Goal: Check status: Check status

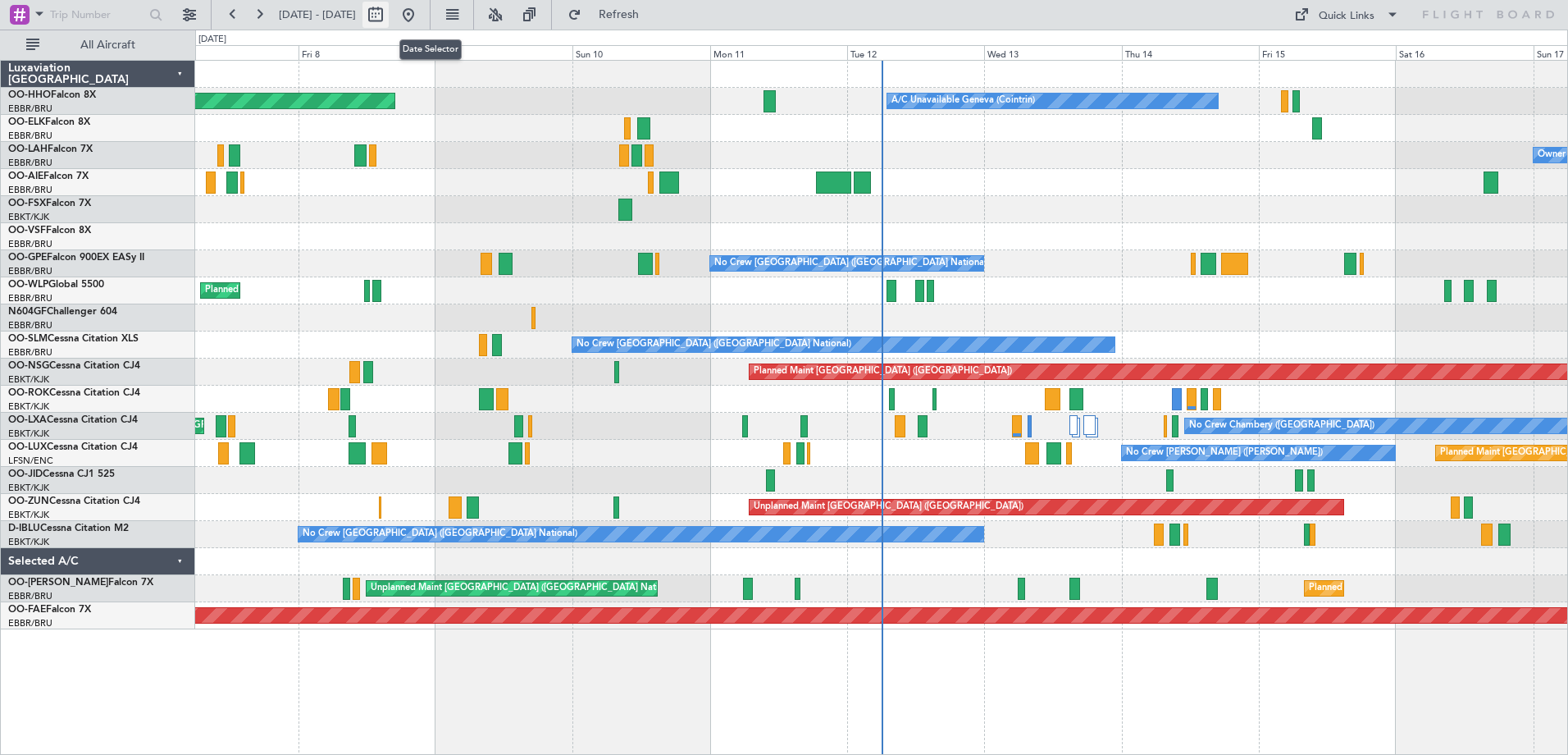
click at [388, 12] on button at bounding box center [376, 15] width 27 height 27
select select "8"
select select "2025"
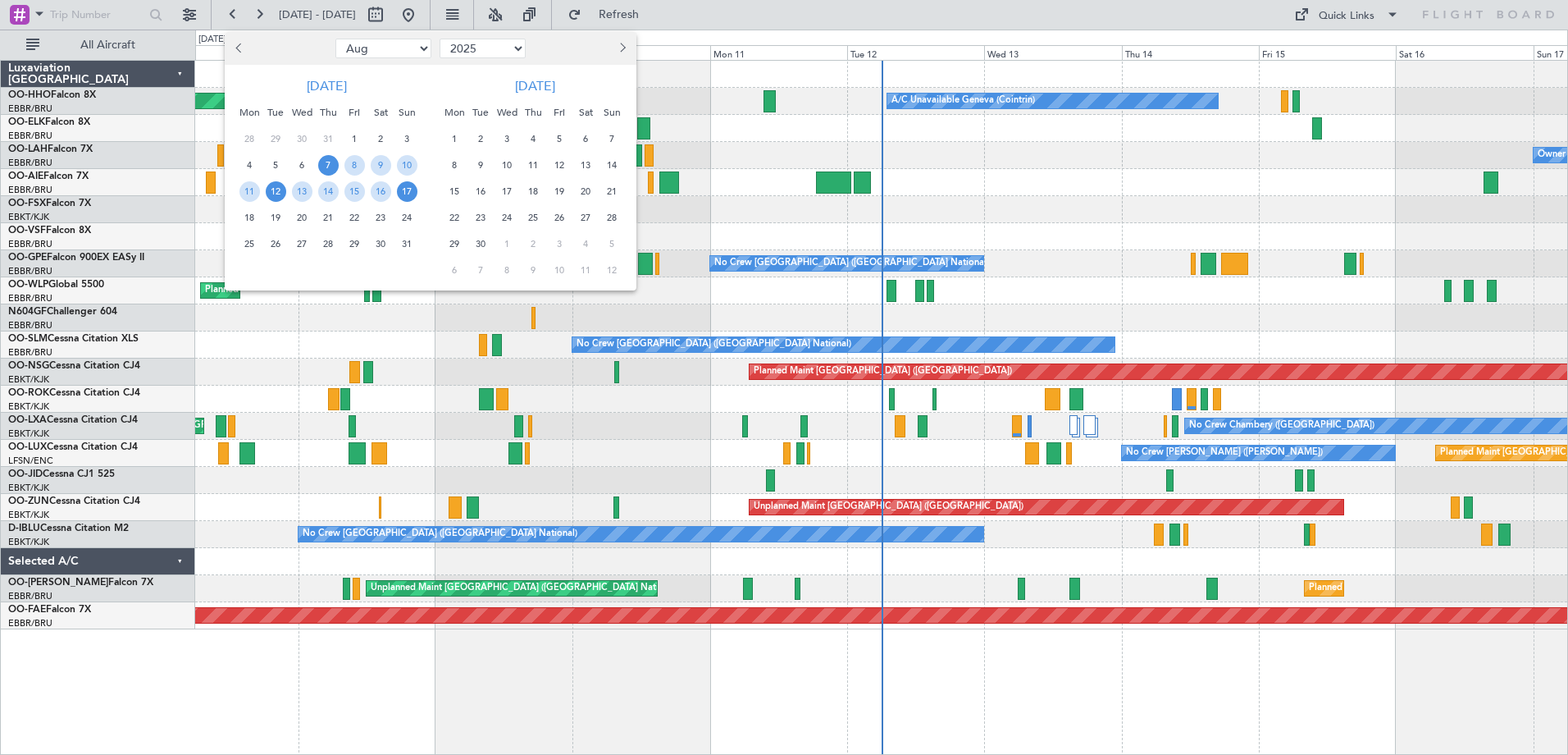
click at [280, 193] on span "12" at bounding box center [276, 191] width 21 height 21
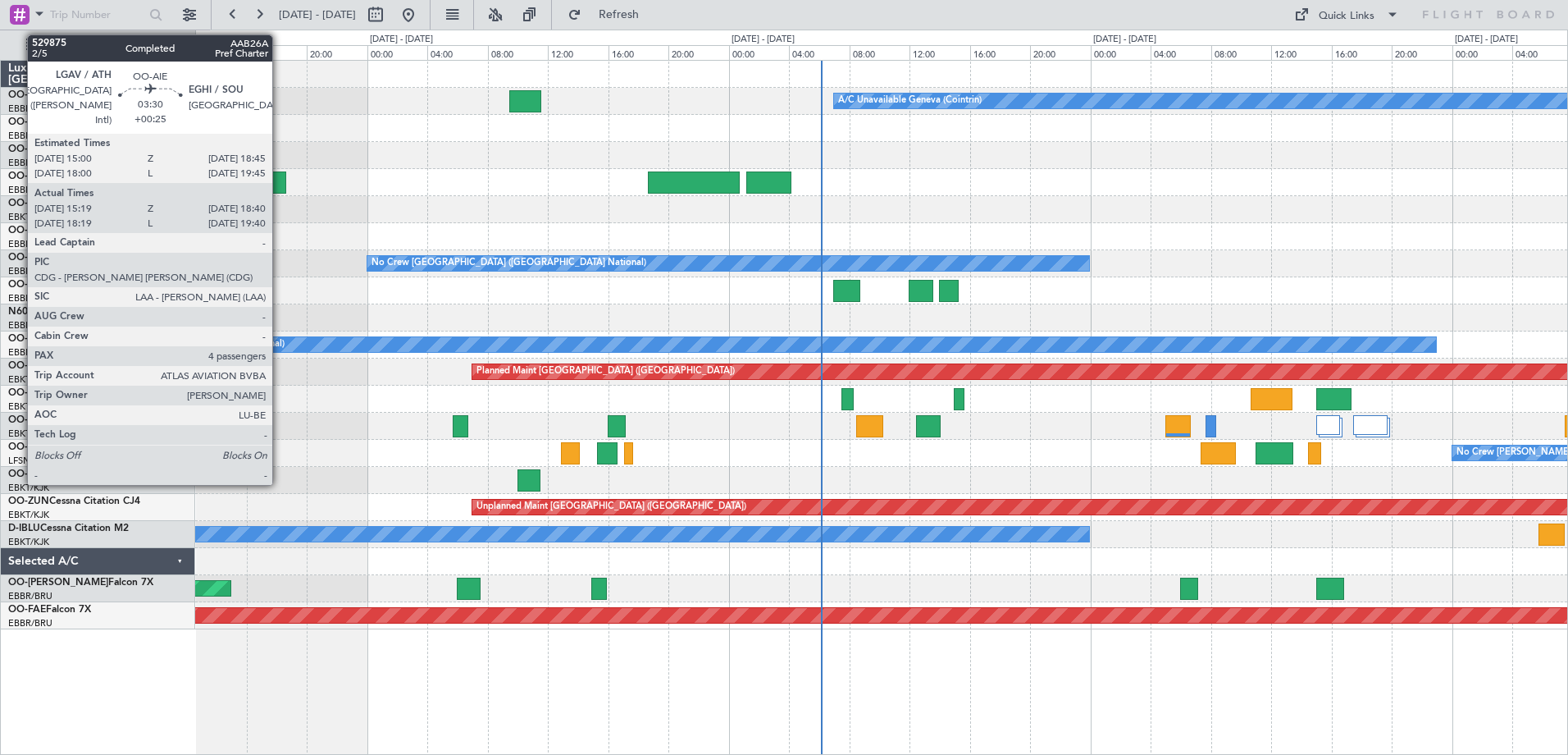
click at [280, 193] on div at bounding box center [881, 183] width 1372 height 27
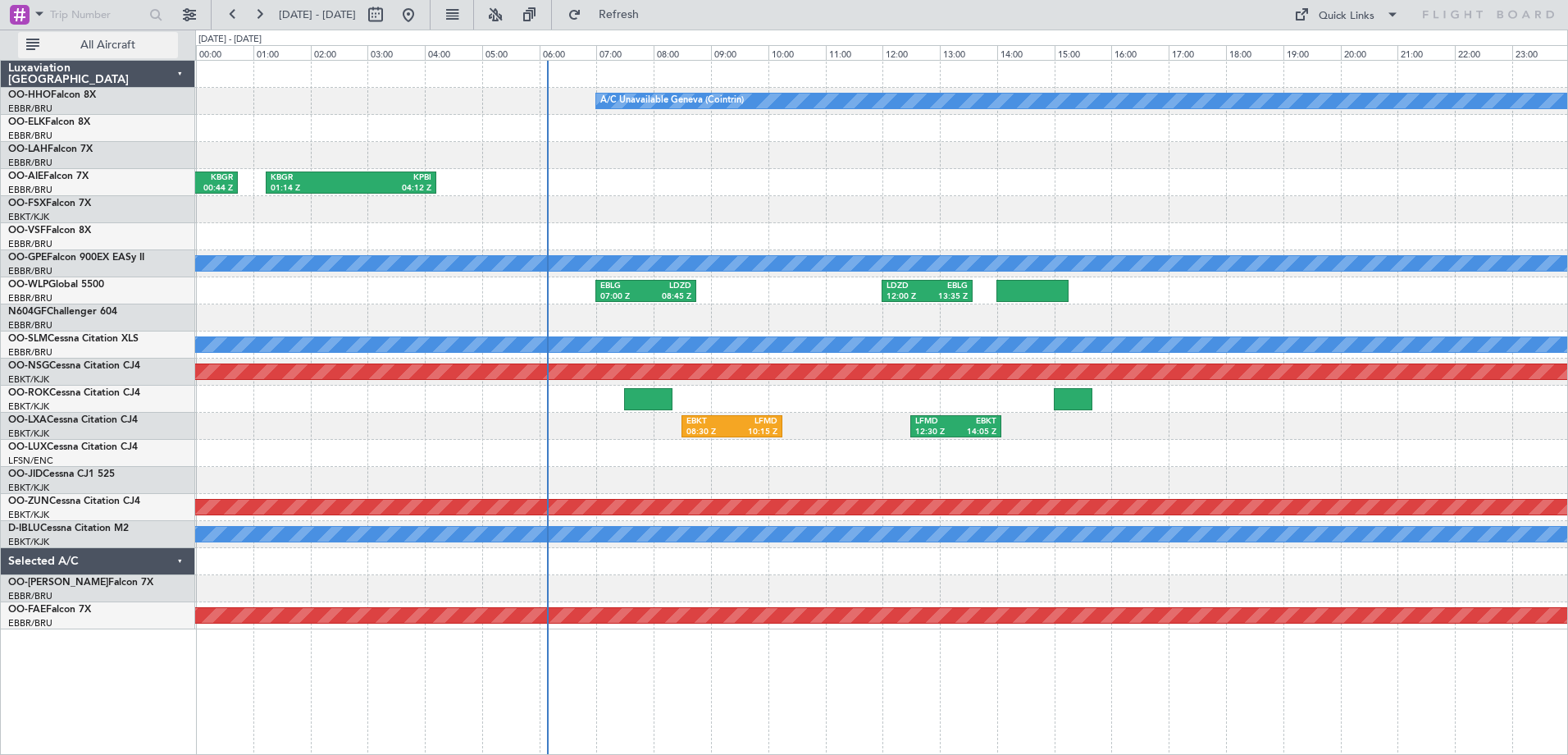
click at [166, 34] on button "All Aircraft" at bounding box center [98, 46] width 160 height 27
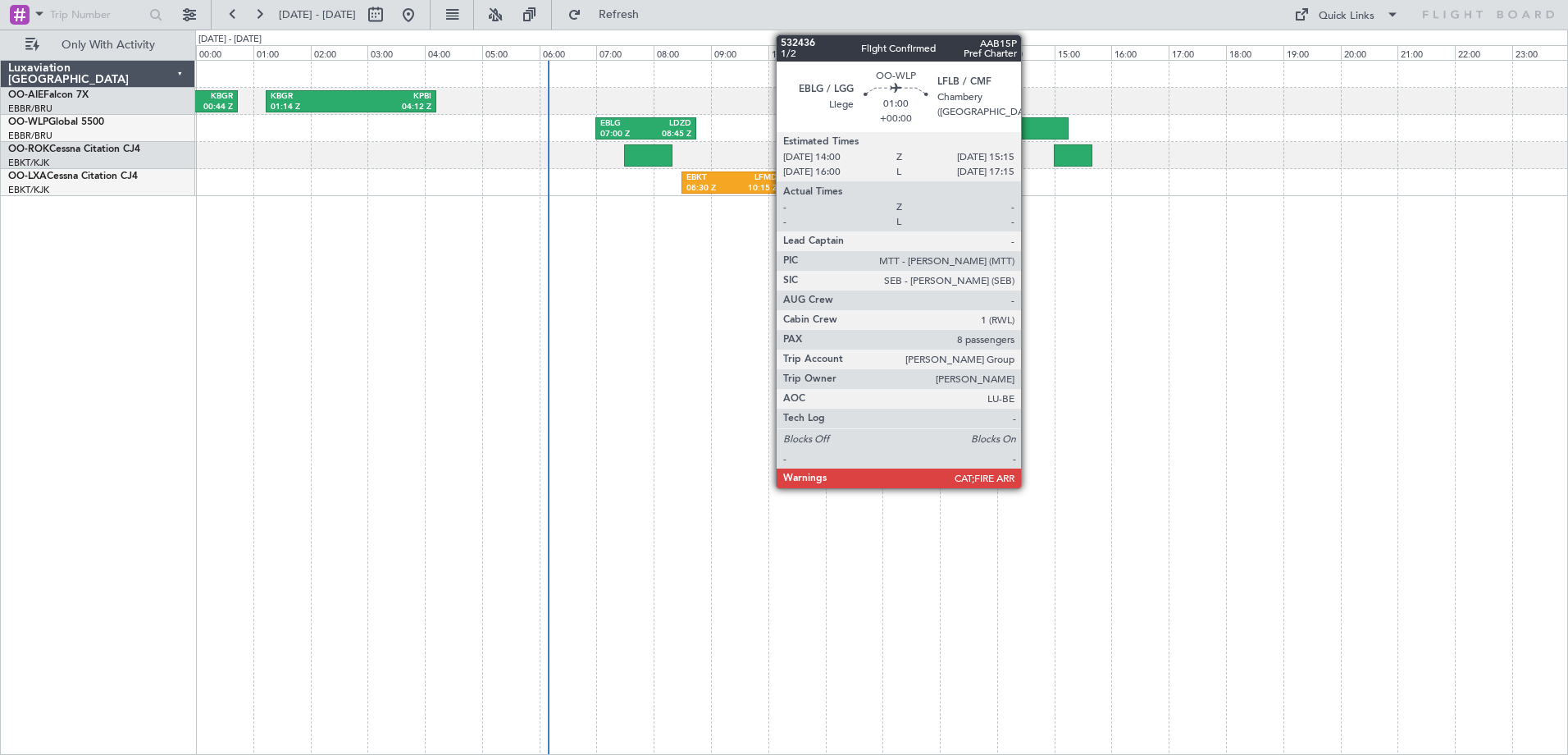
click at [1028, 127] on div at bounding box center [1032, 128] width 72 height 22
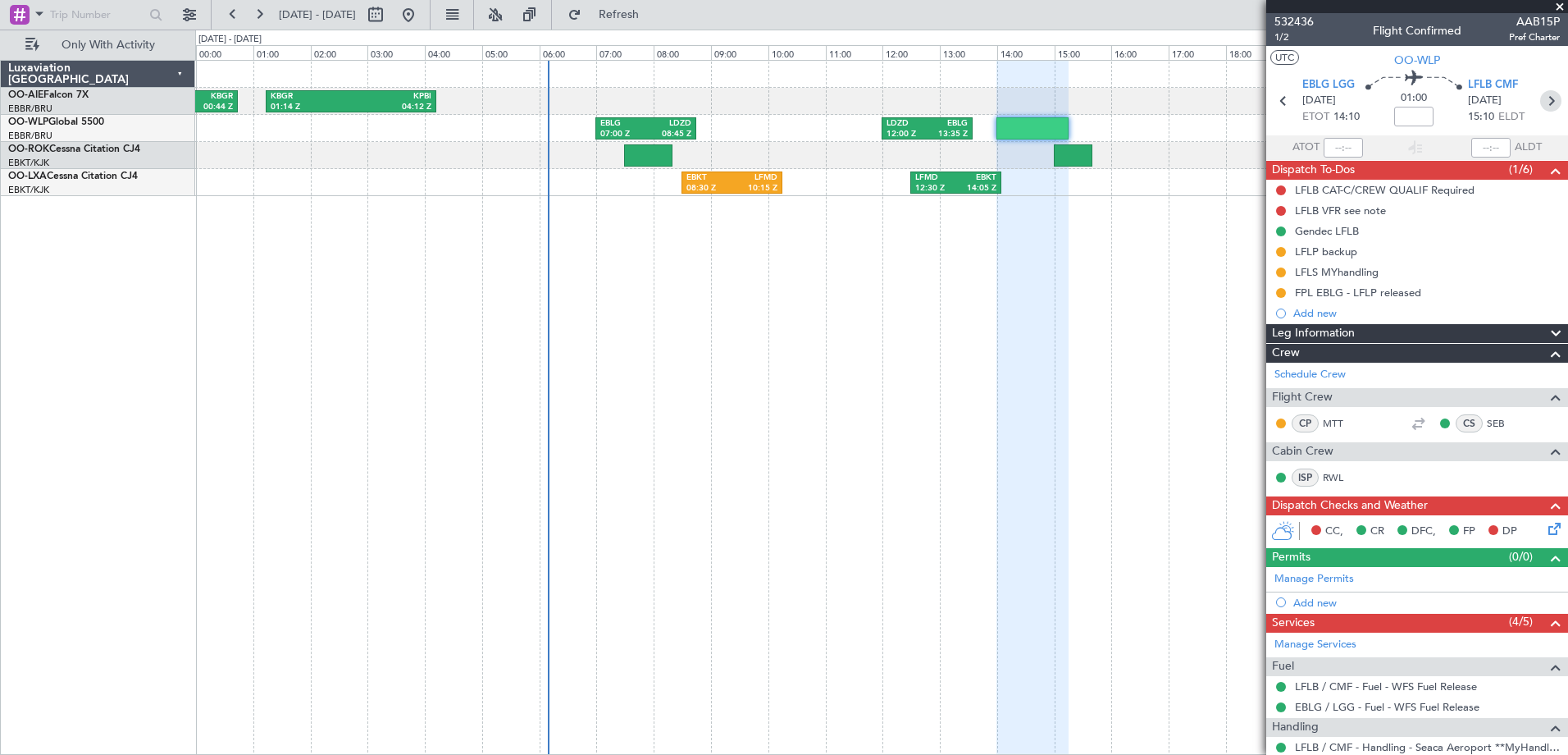
click at [1542, 101] on icon at bounding box center [1551, 101] width 22 height 22
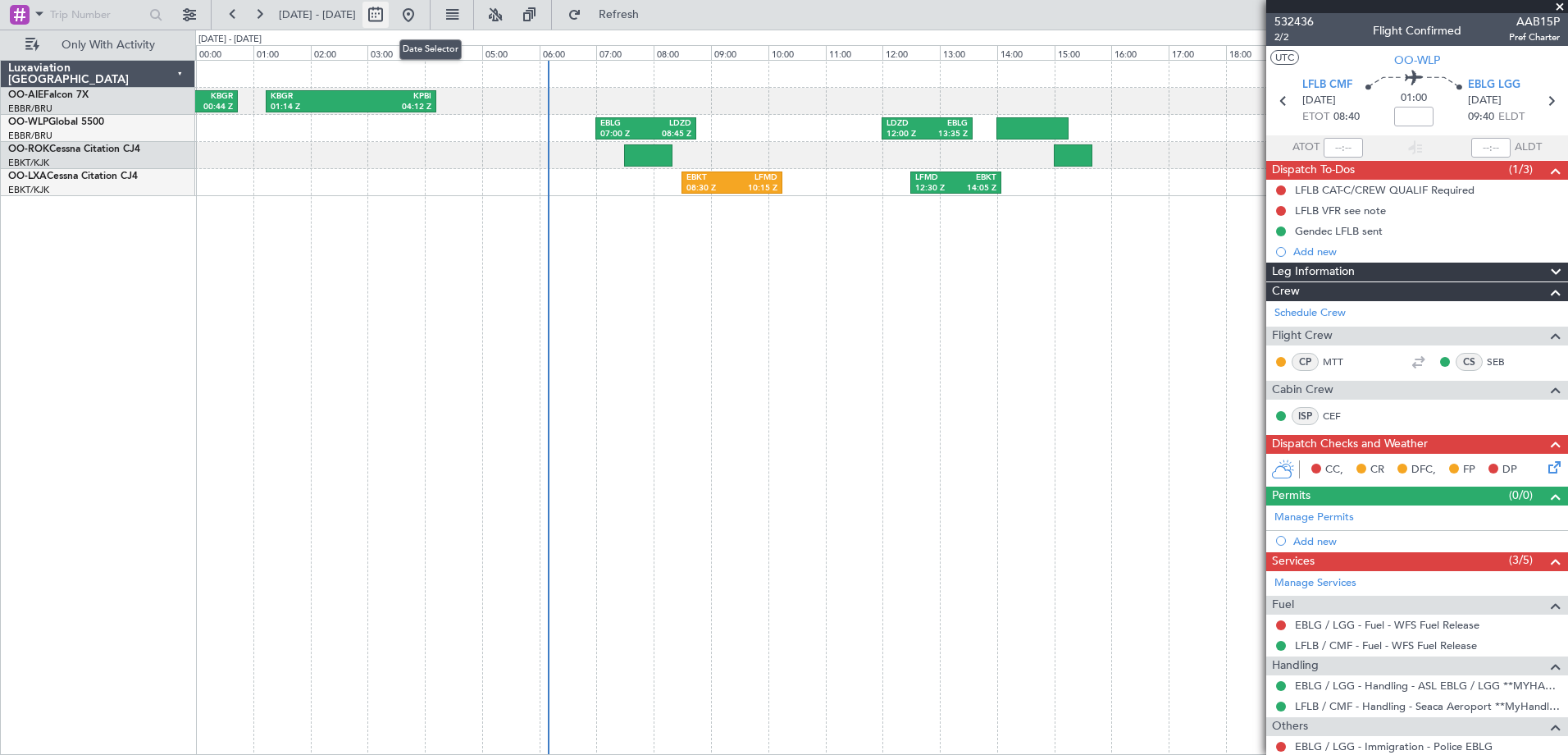
click at [388, 17] on button at bounding box center [376, 15] width 27 height 27
select select "8"
select select "2025"
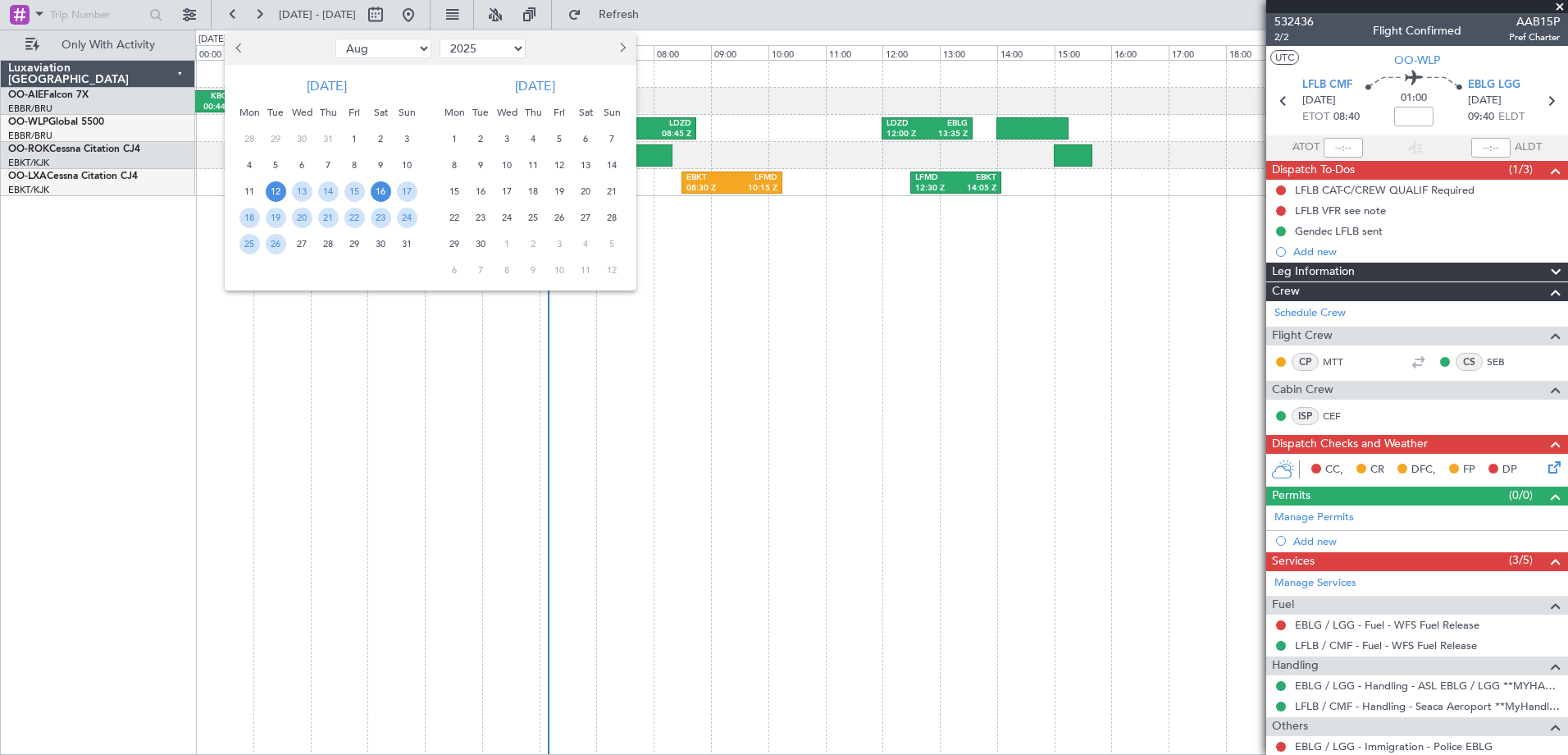
click at [379, 194] on span "16" at bounding box center [381, 191] width 21 height 21
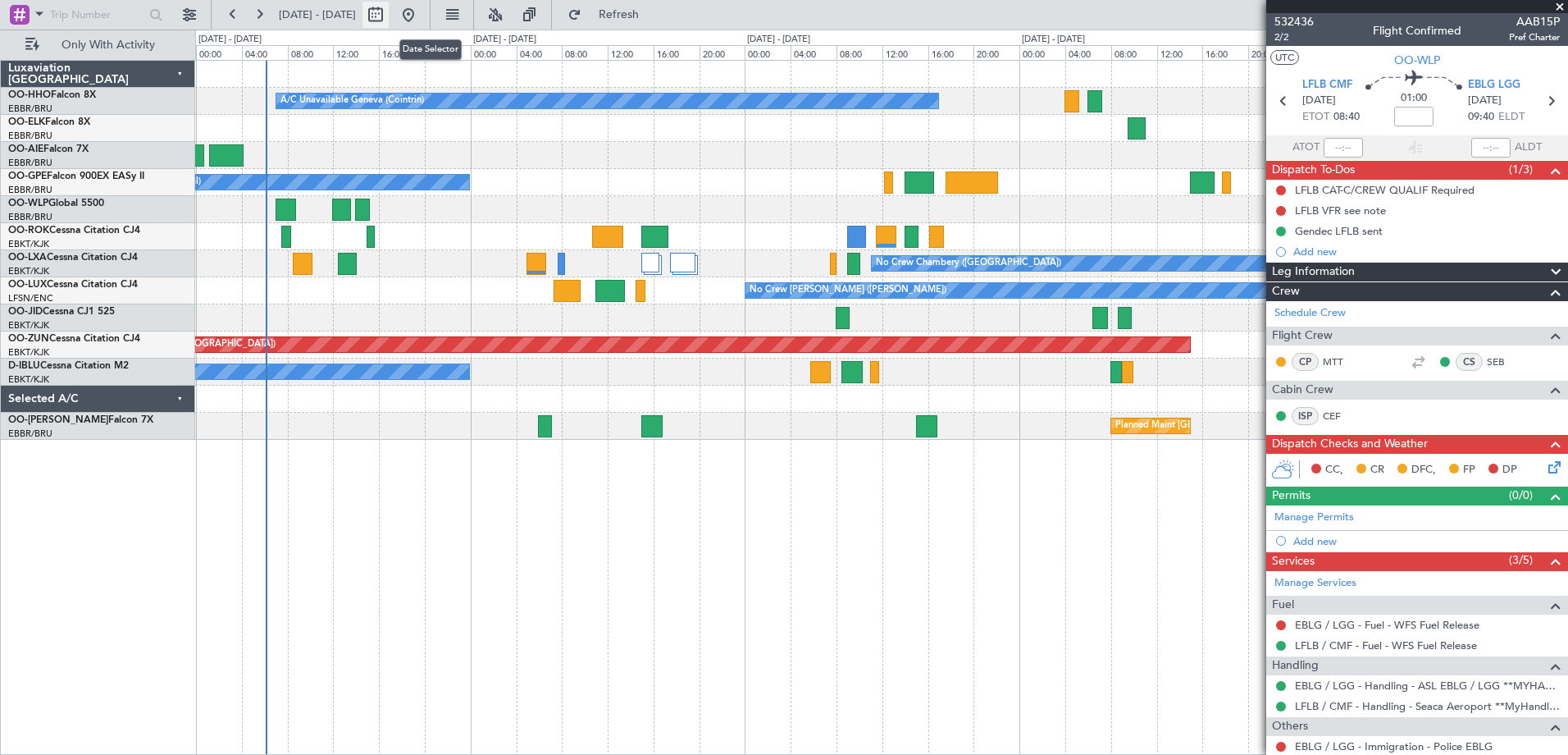
click at [388, 12] on button at bounding box center [376, 15] width 27 height 27
select select "8"
select select "2025"
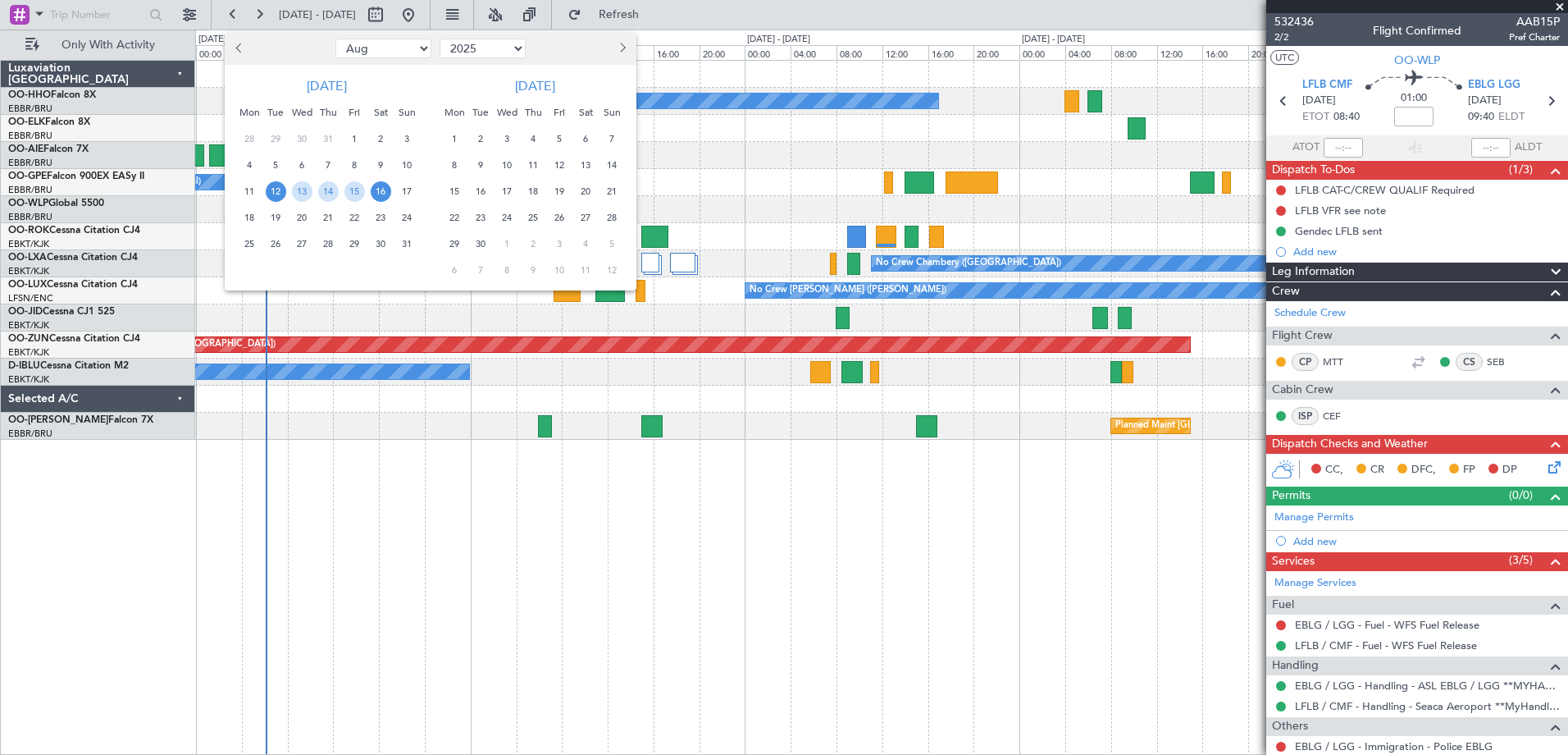
click at [376, 190] on span "16" at bounding box center [381, 191] width 21 height 21
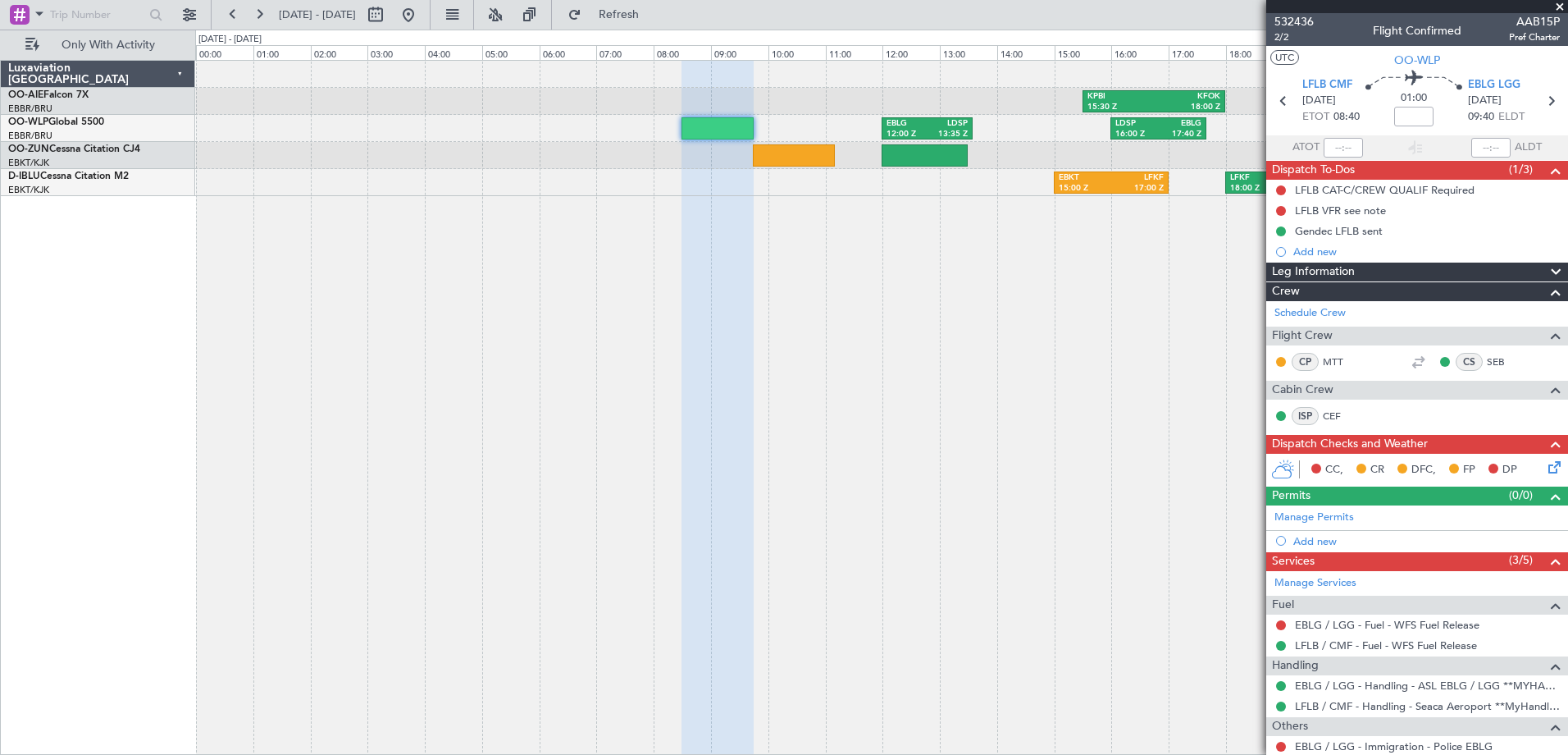
click at [1551, 1] on span at bounding box center [1560, 7] width 17 height 15
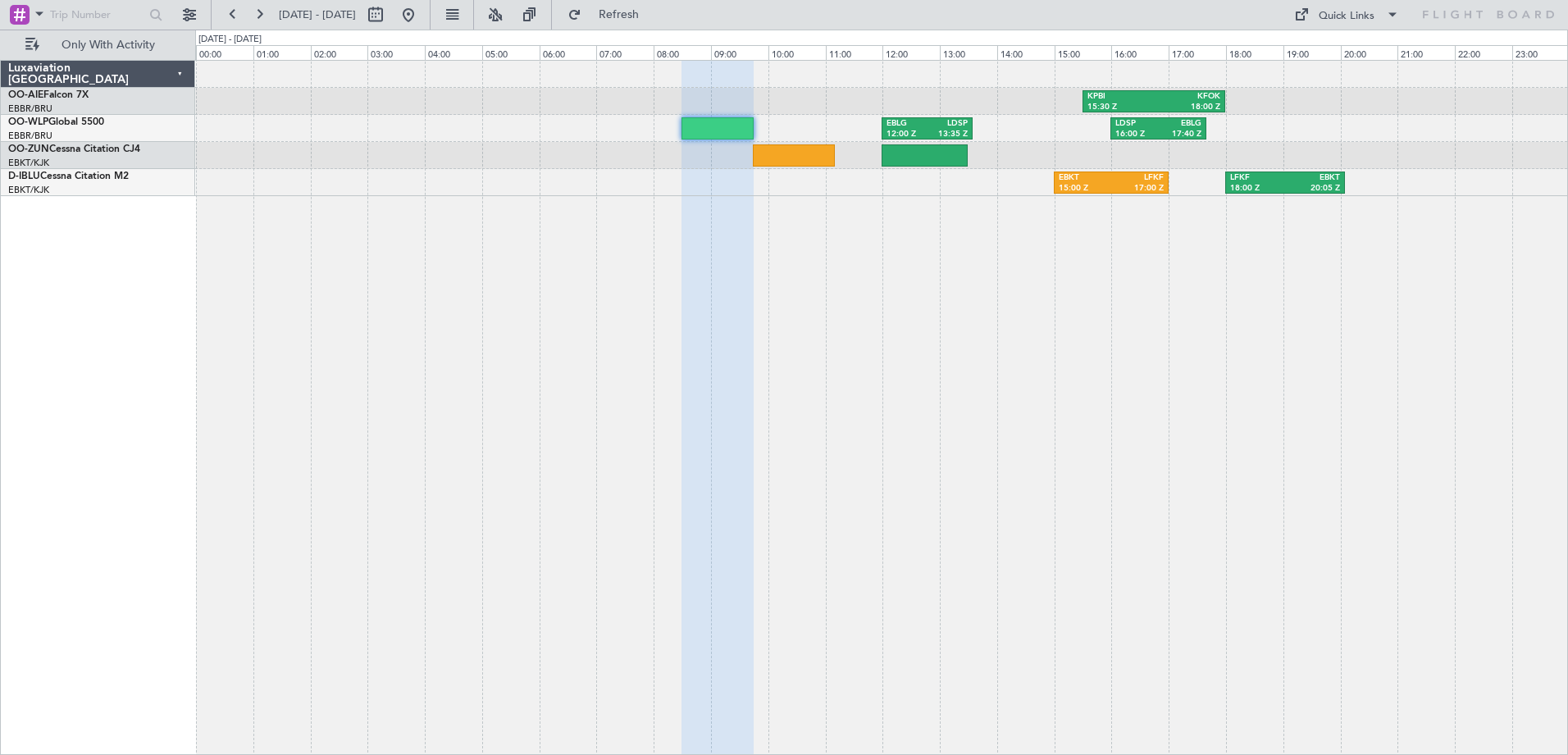
type input "0"
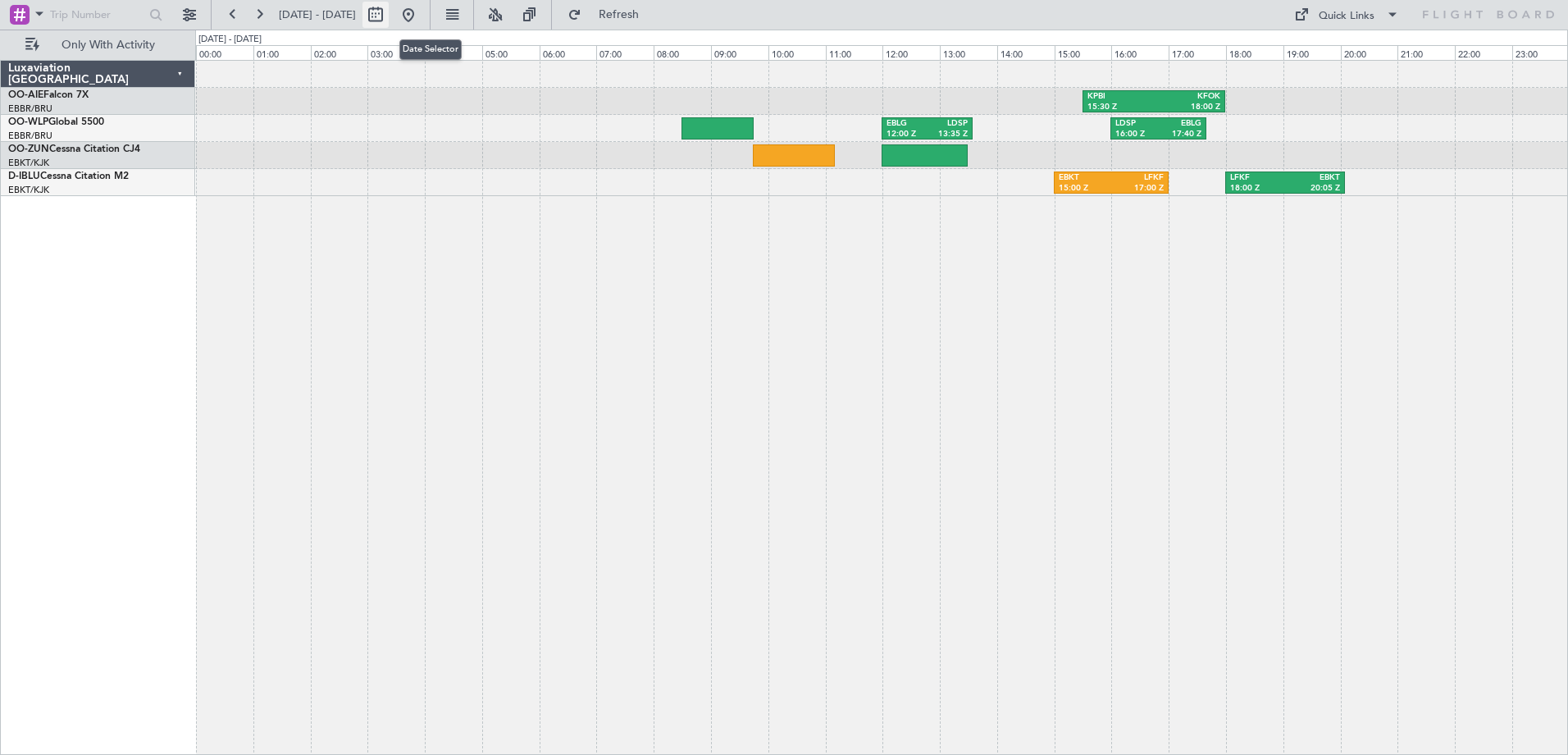
click at [388, 19] on button at bounding box center [376, 15] width 27 height 27
select select "8"
select select "2025"
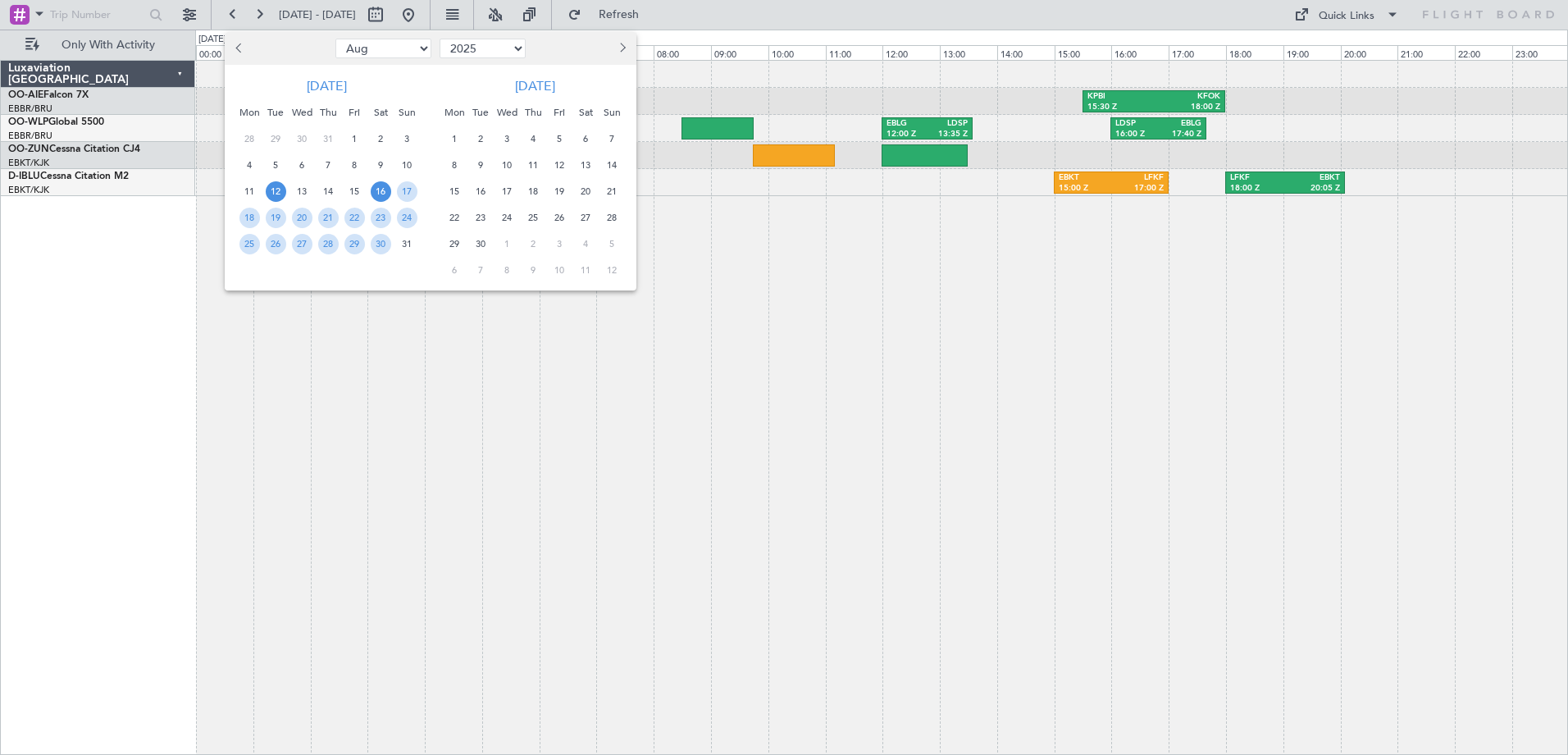
click at [278, 191] on span "12" at bounding box center [276, 191] width 21 height 21
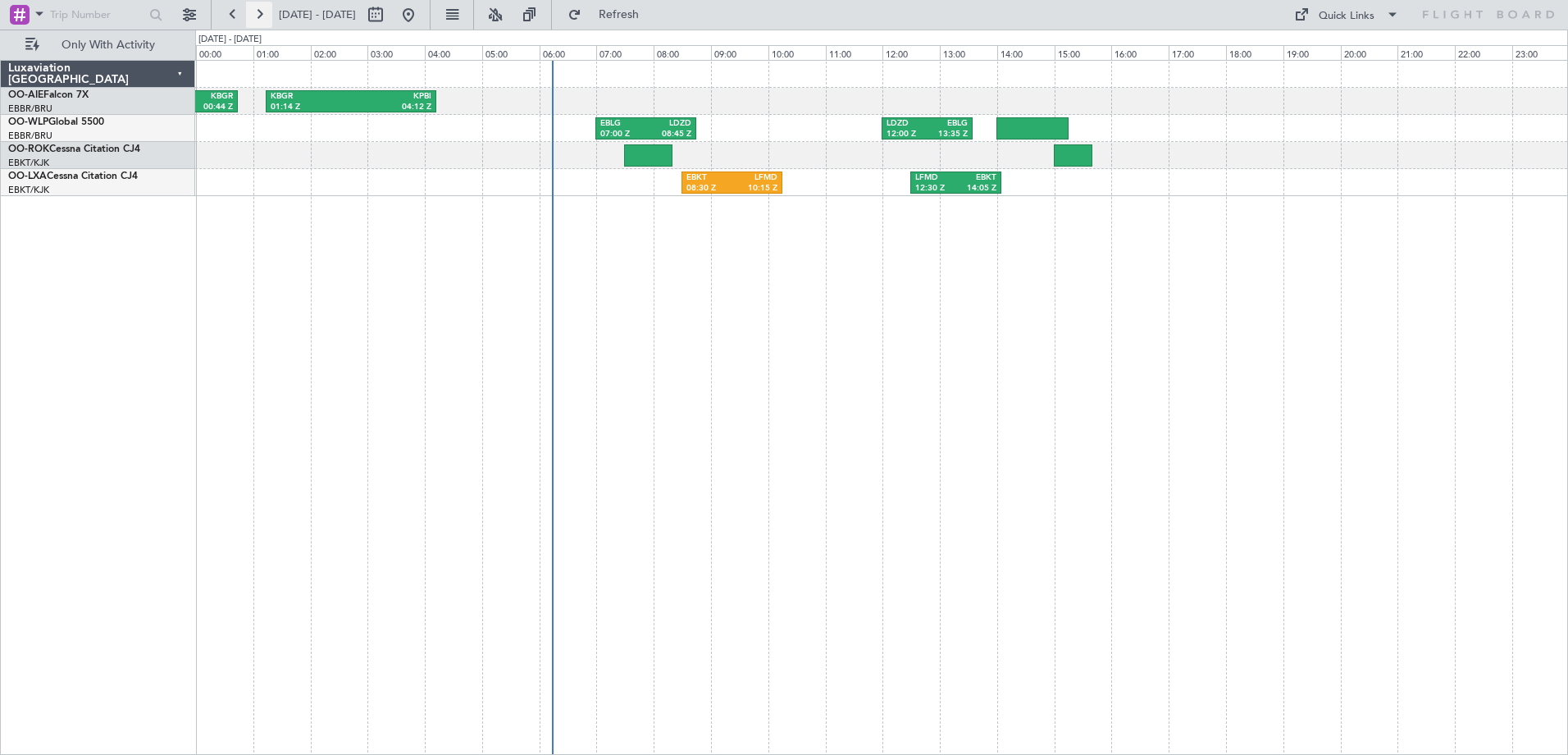
click at [259, 12] on button at bounding box center [259, 15] width 27 height 27
